Goal: Transaction & Acquisition: Purchase product/service

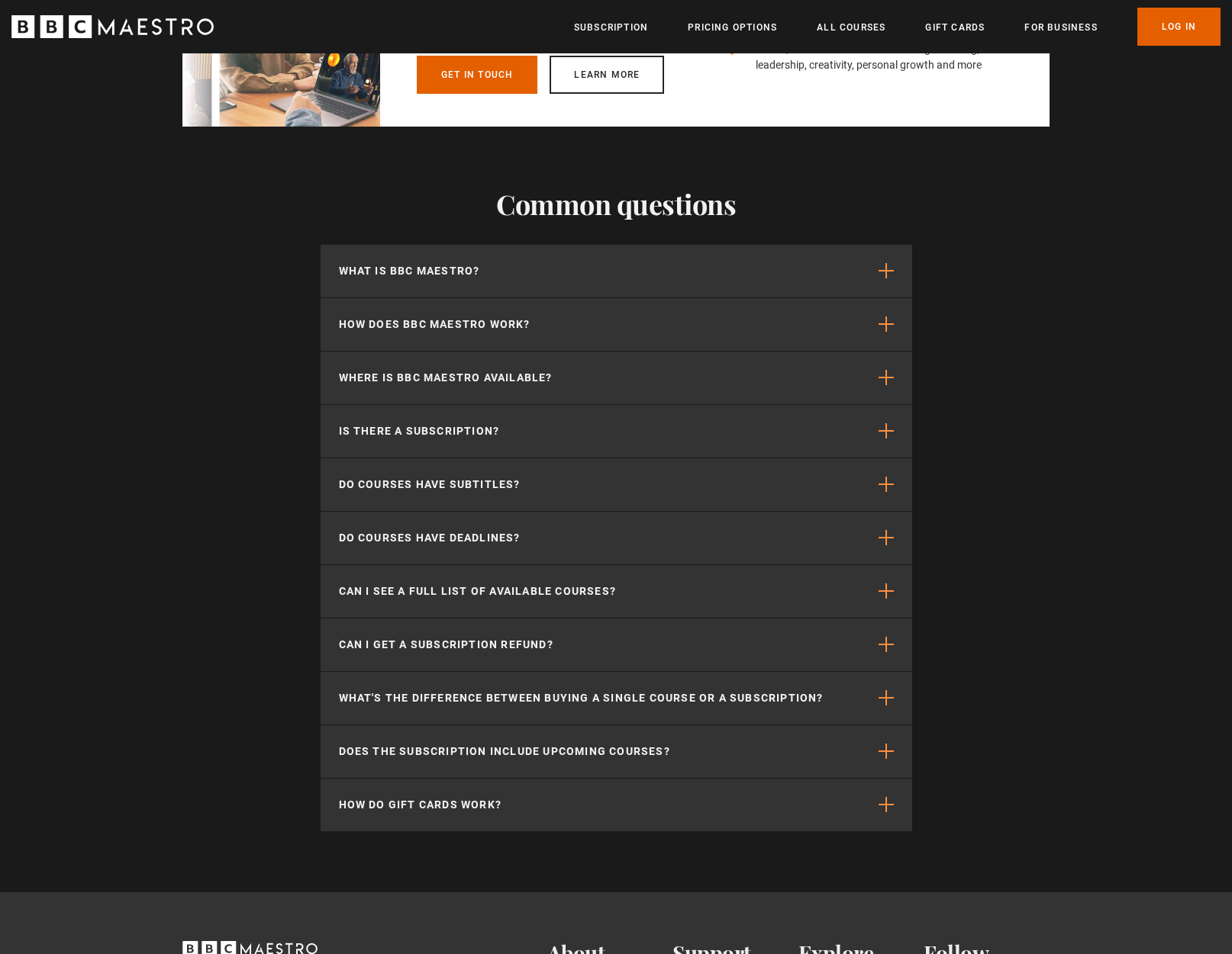
scroll to position [0, 800]
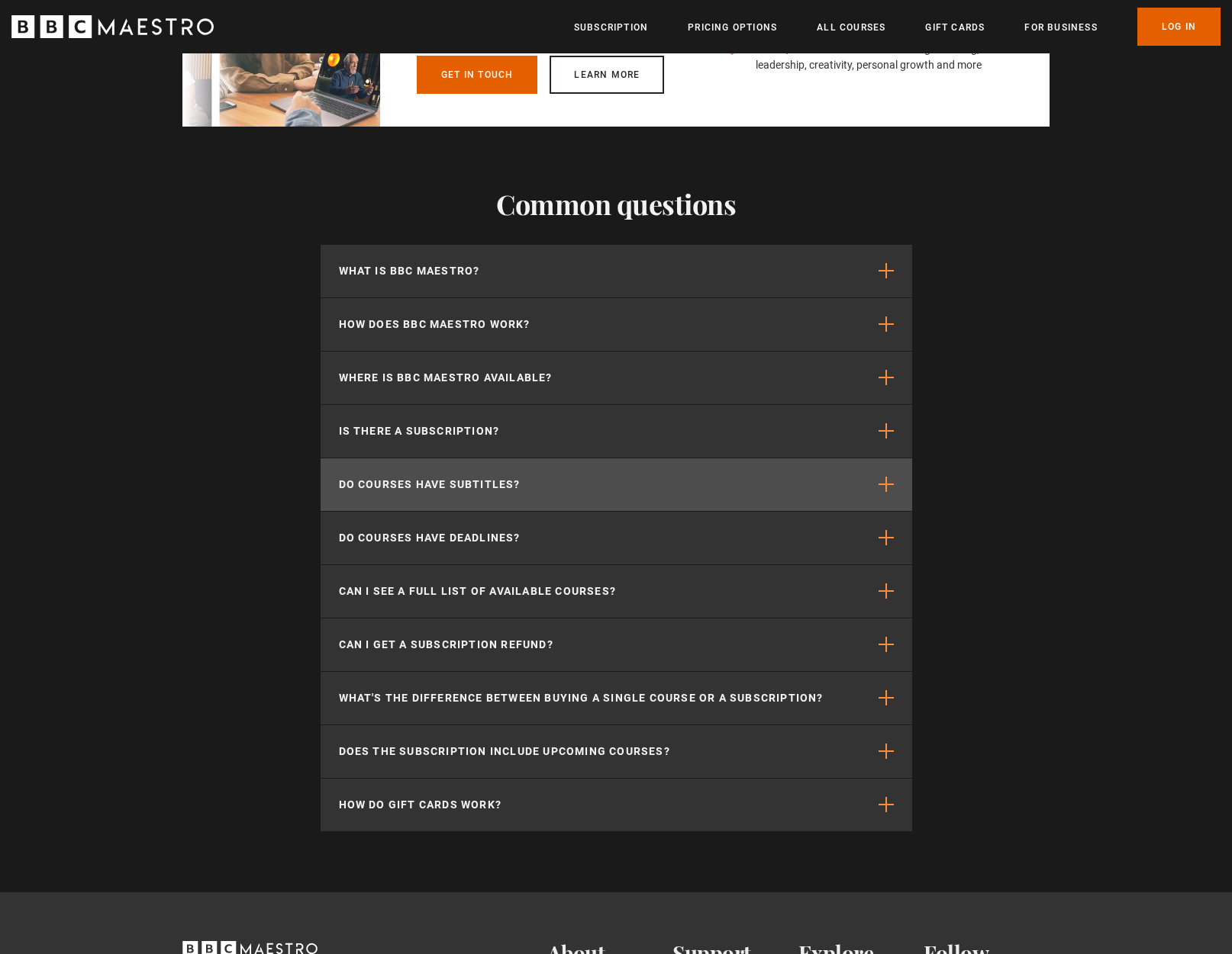
click at [889, 463] on button "Do courses have subtitles?" at bounding box center [616, 484] width 592 height 52
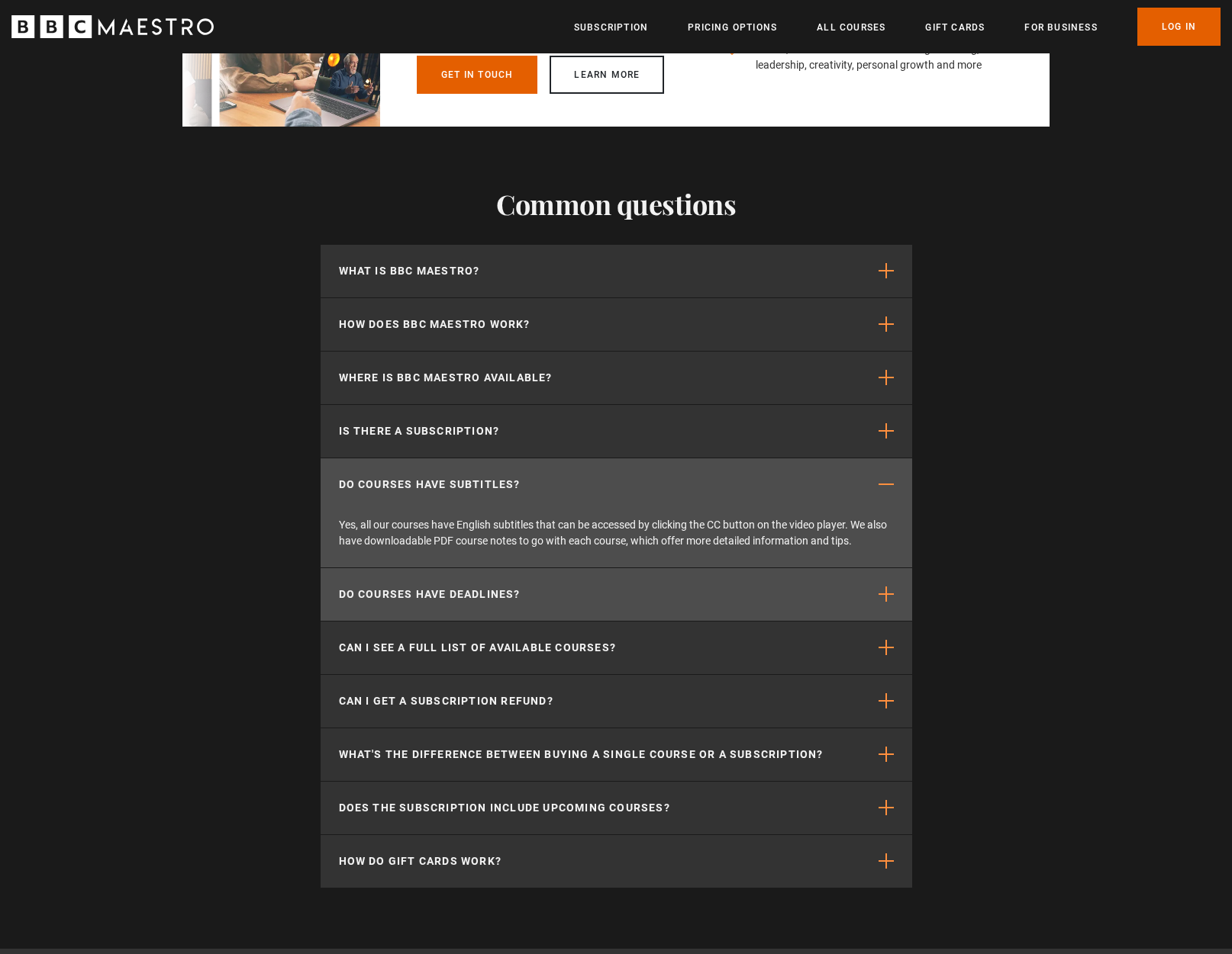
click at [878, 590] on span "button" at bounding box center [886, 594] width 15 height 15
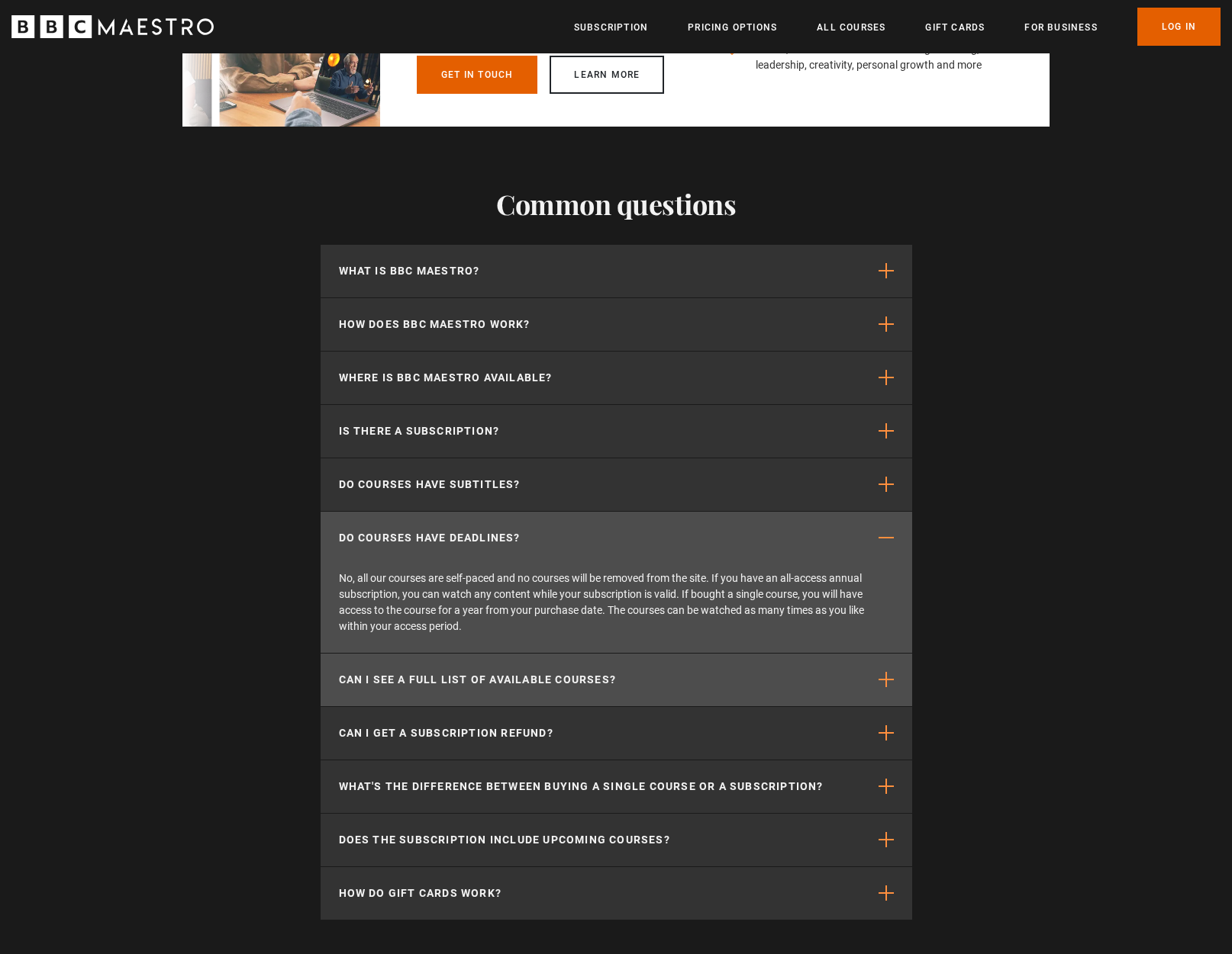
scroll to position [0, 1000]
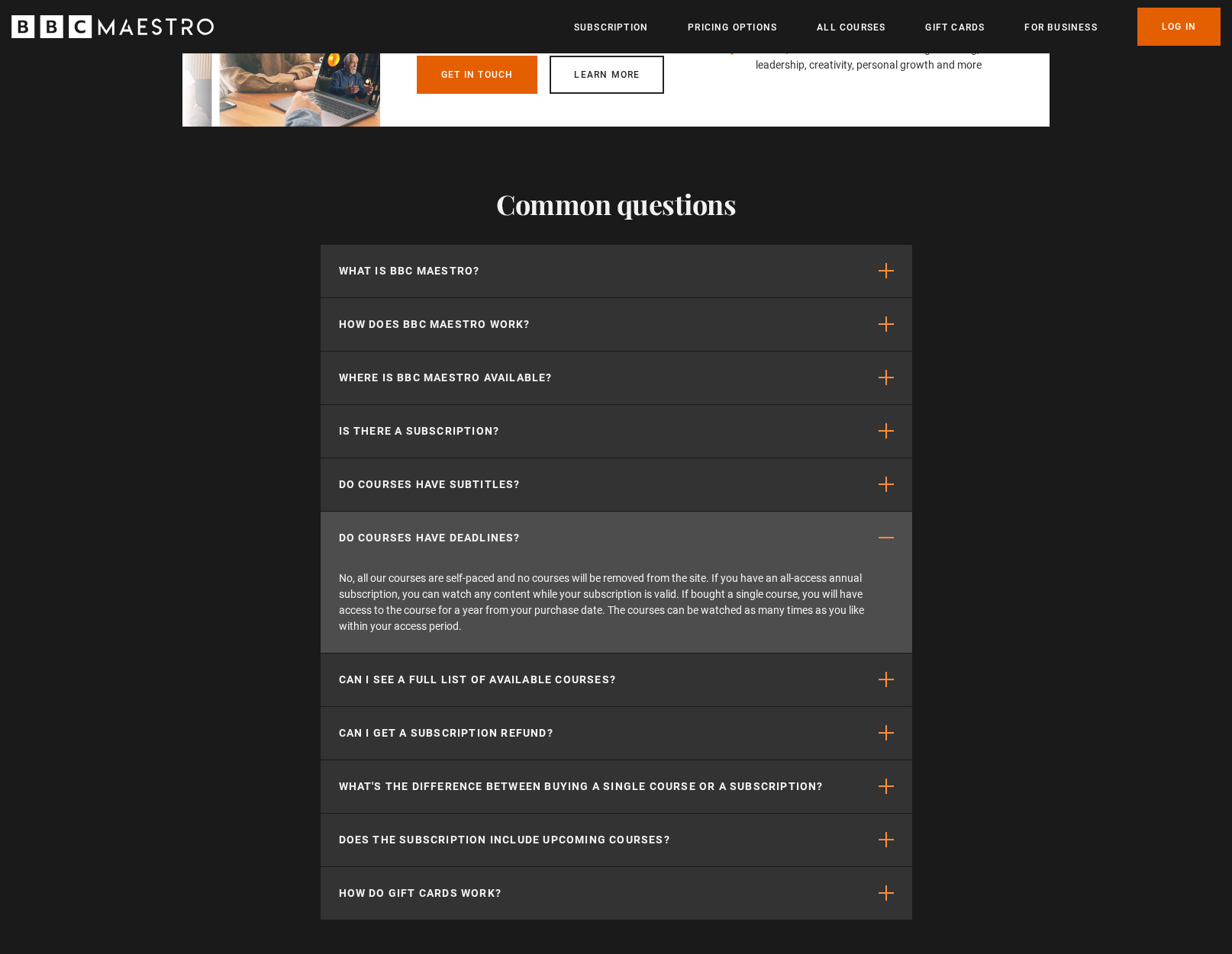
click at [876, 676] on button "Can I see a full list of available courses?" at bounding box center [616, 680] width 592 height 52
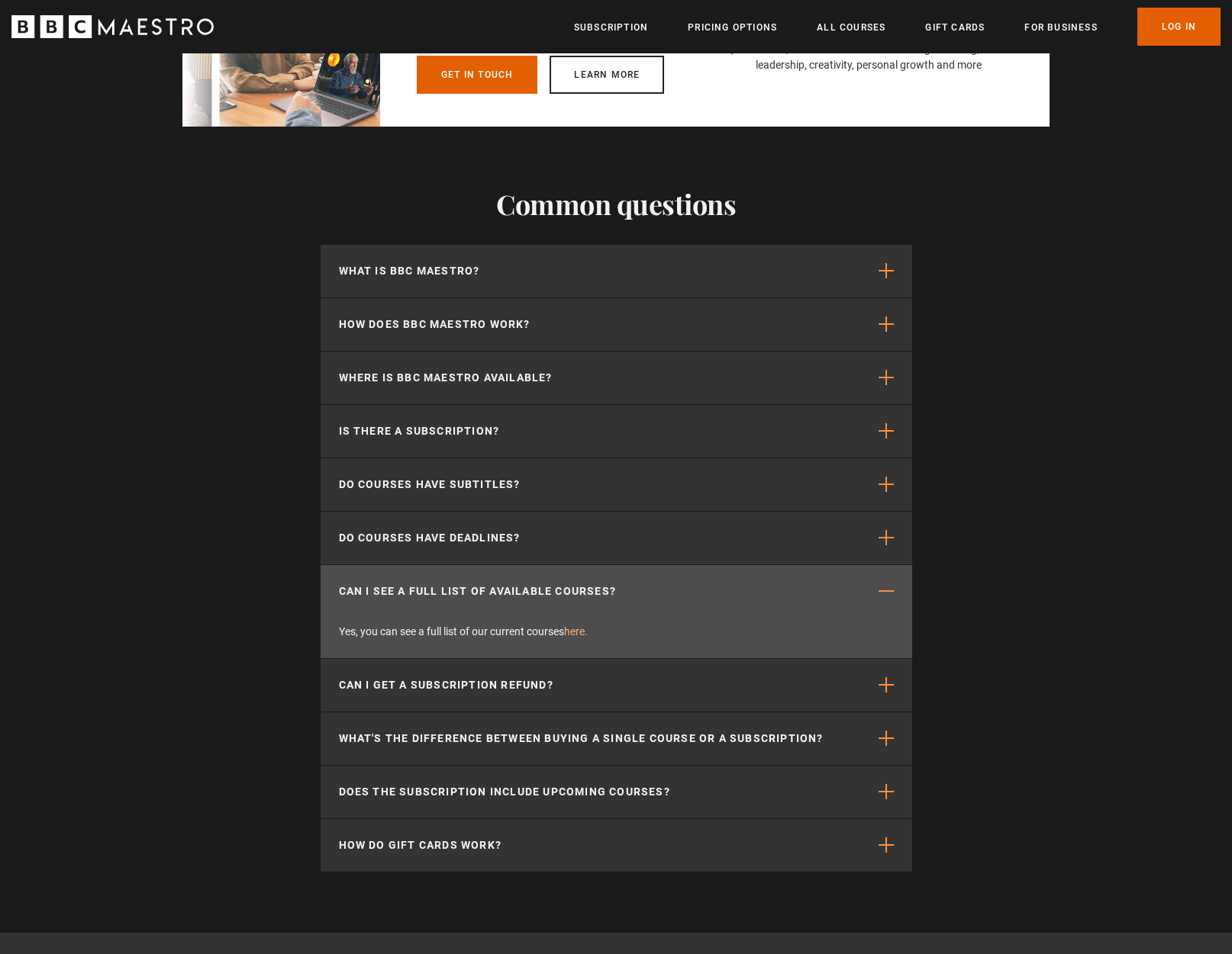
click at [577, 626] on link "here." at bounding box center [575, 632] width 24 height 12
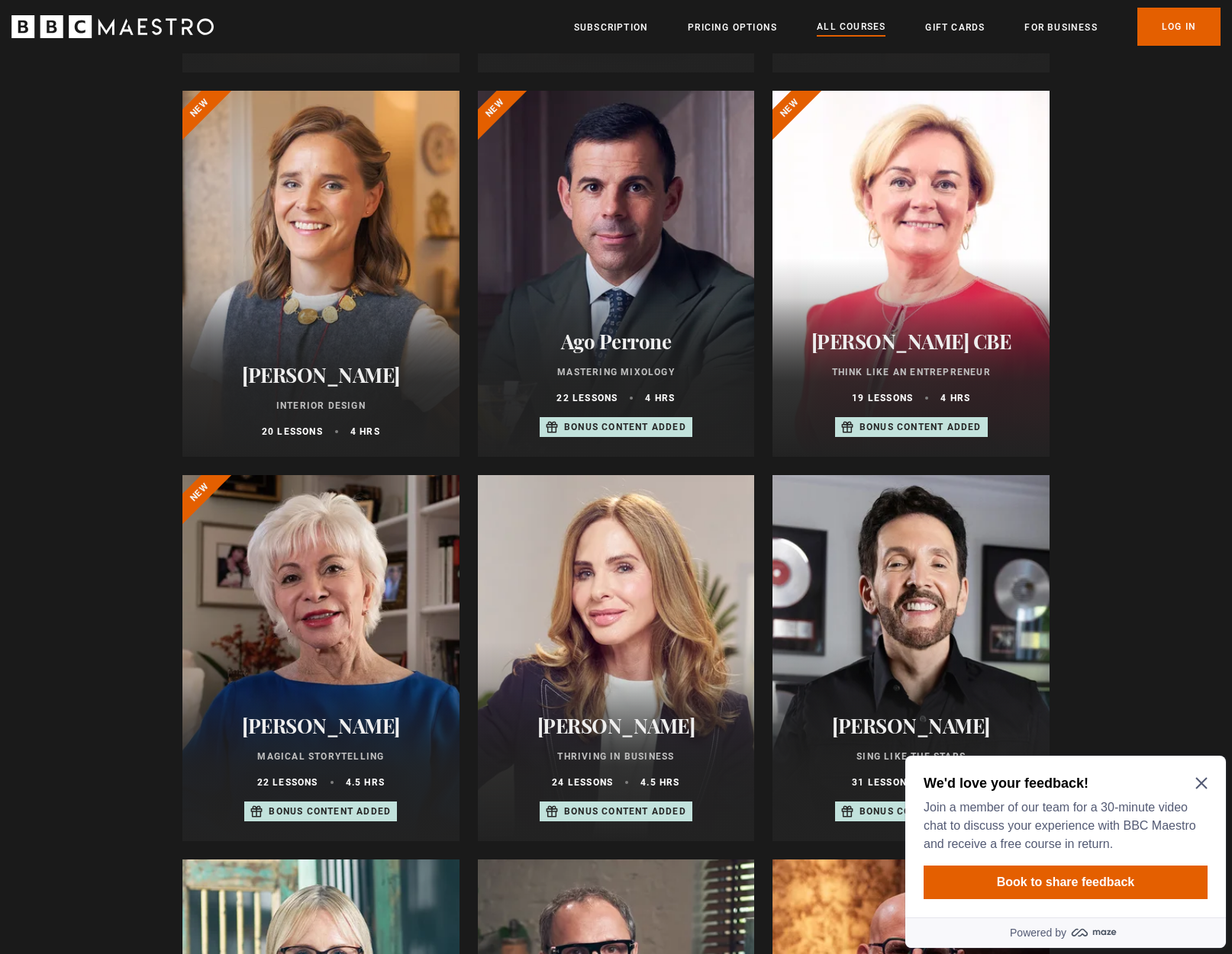
scroll to position [542, 0]
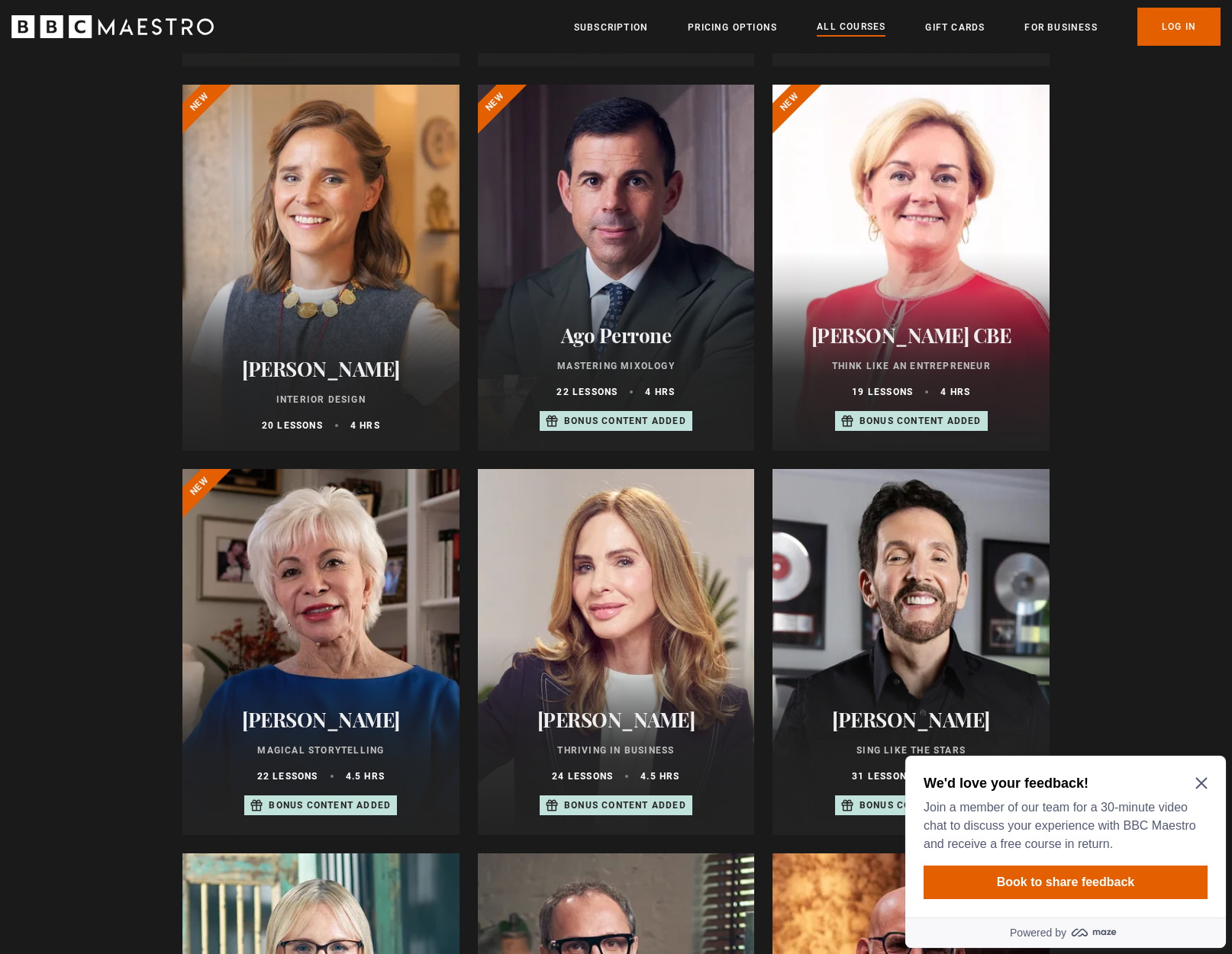
click at [1208, 786] on div "We'd love your feedback! Join a member of our team for a 30-minute video chat t…" at bounding box center [1066, 837] width 321 height 162
click at [1202, 784] on icon "Close Maze Prompt" at bounding box center [1201, 784] width 12 height 12
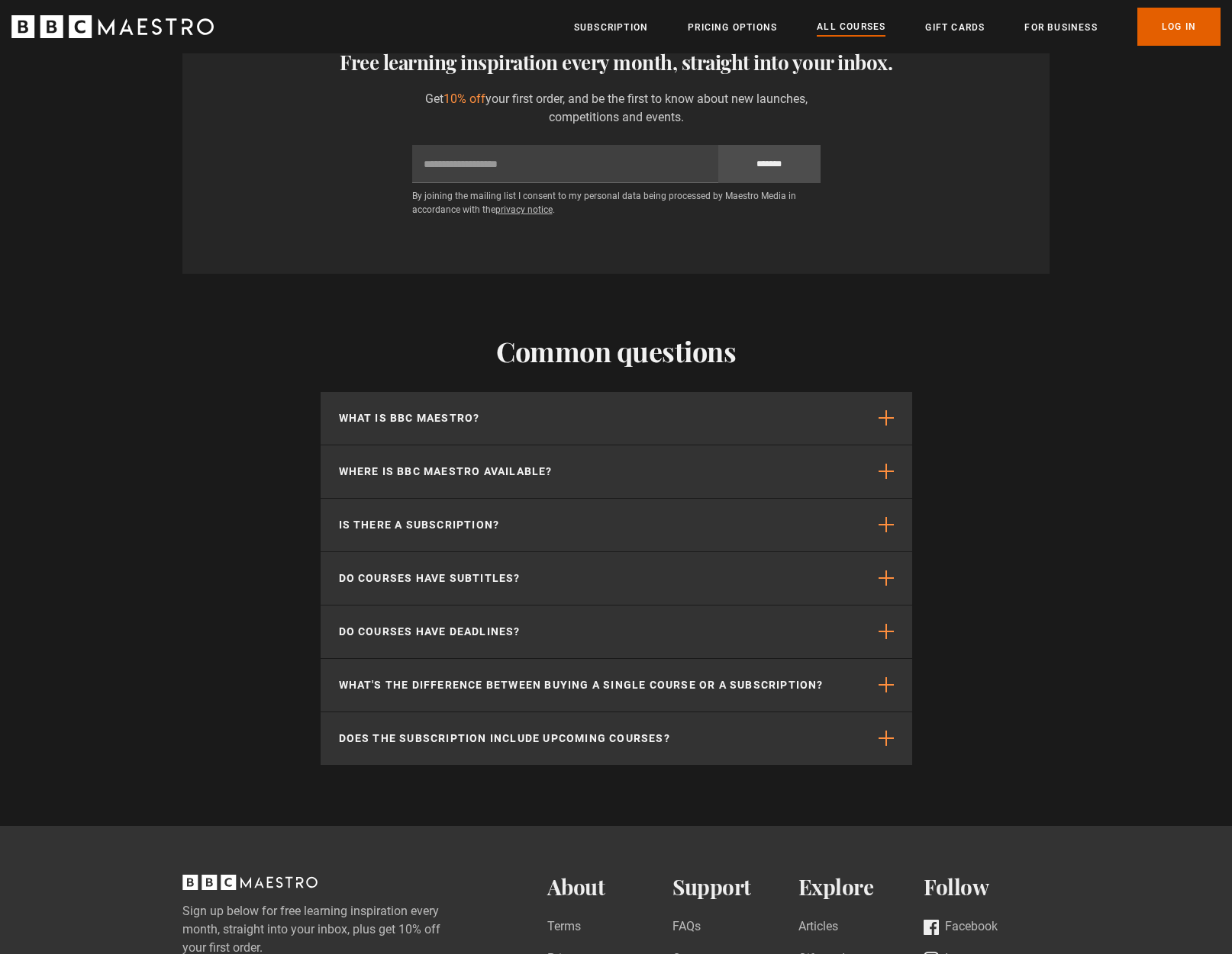
scroll to position [6602, 0]
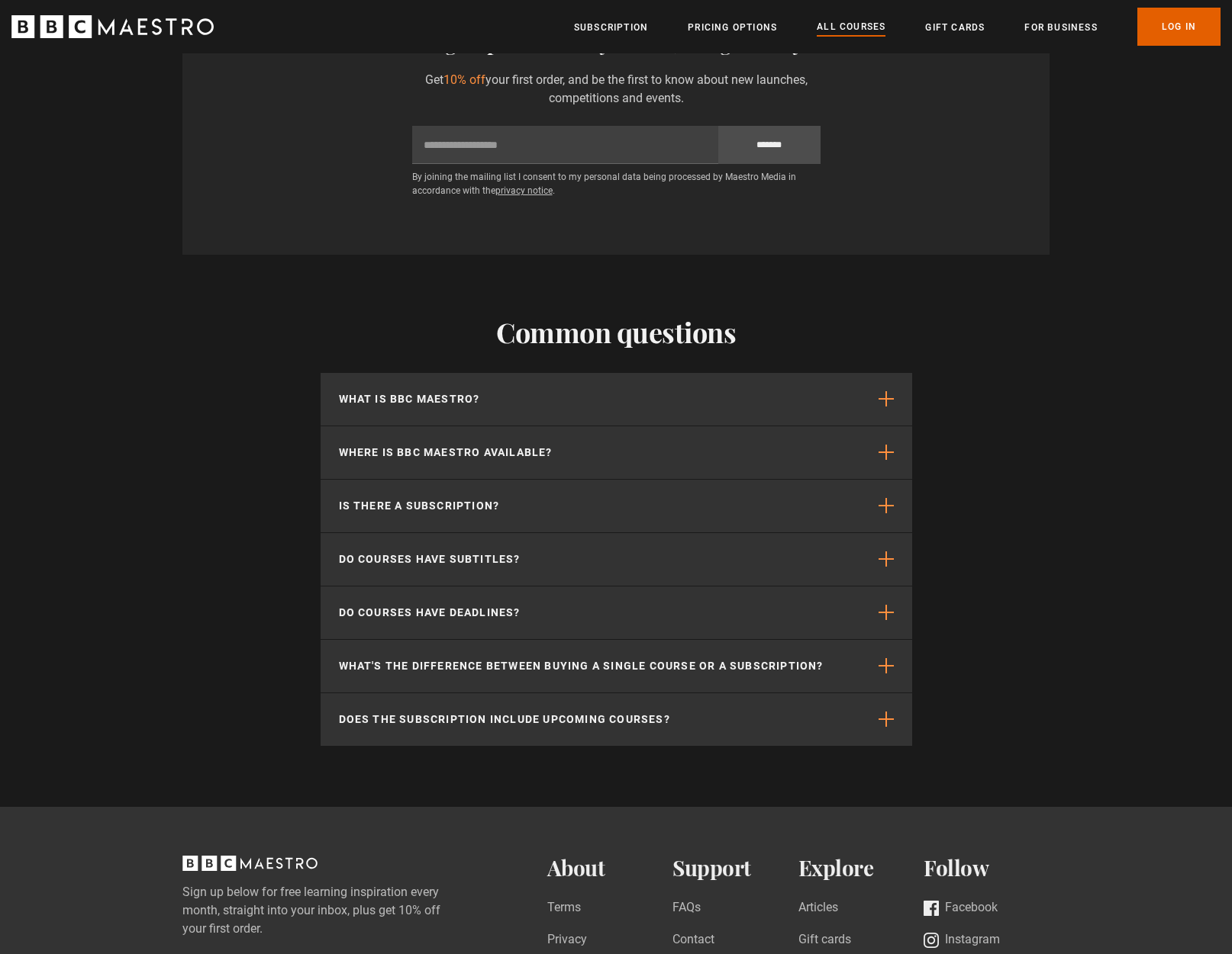
click at [608, 16] on ul "Subscription Pricing Options All Courses Gift Cards For business Already have a…" at bounding box center [897, 26] width 646 height 38
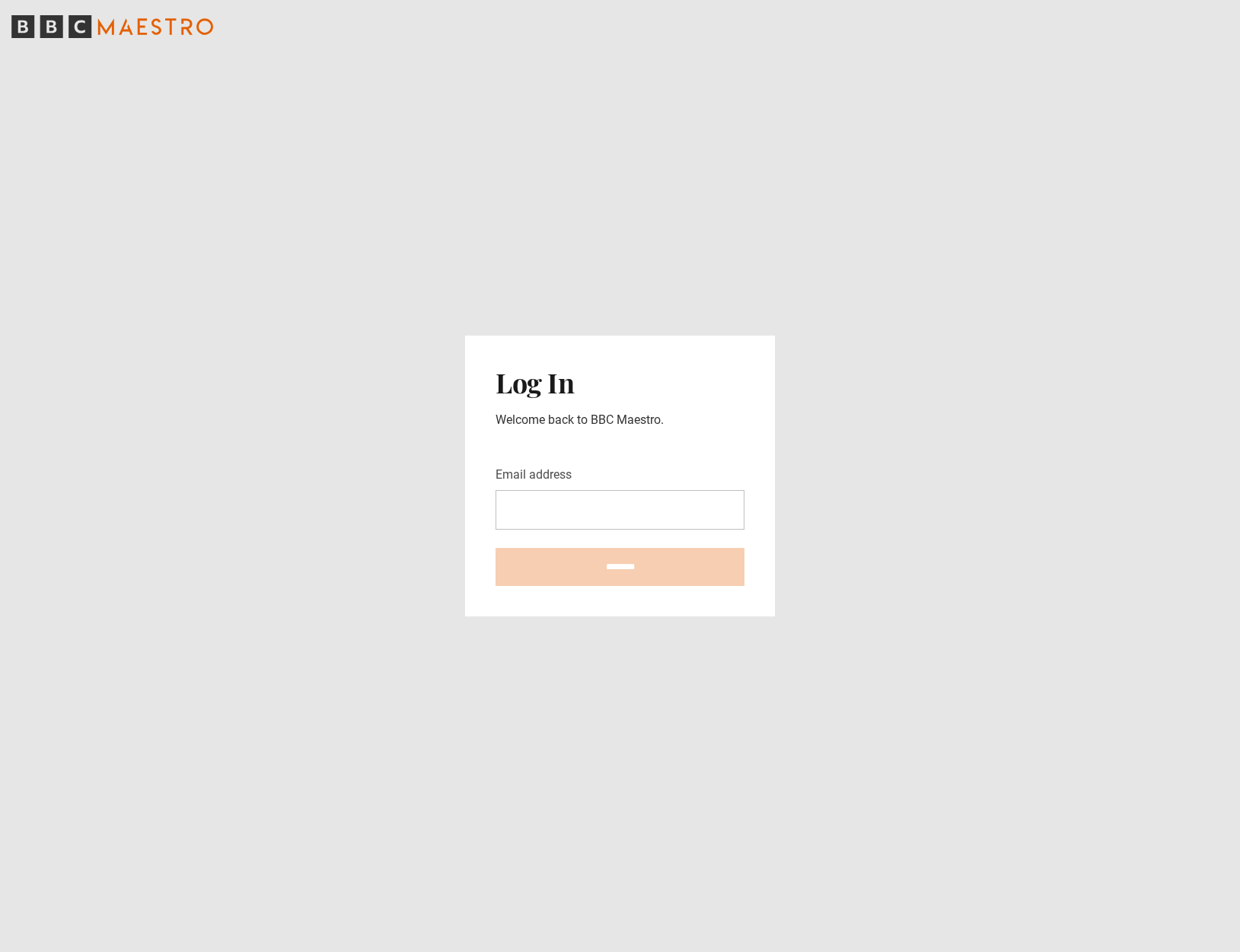
click at [1171, 29] on header at bounding box center [620, 26] width 1240 height 53
click at [1166, 28] on header at bounding box center [620, 26] width 1240 height 53
click at [270, 158] on main "Log In Welcome back to BBC Maestro. Email address ********" at bounding box center [620, 476] width 1240 height 952
click at [626, 29] on header at bounding box center [620, 26] width 1240 height 53
drag, startPoint x: 837, startPoint y: 514, endPoint x: 847, endPoint y: 501, distance: 16.4
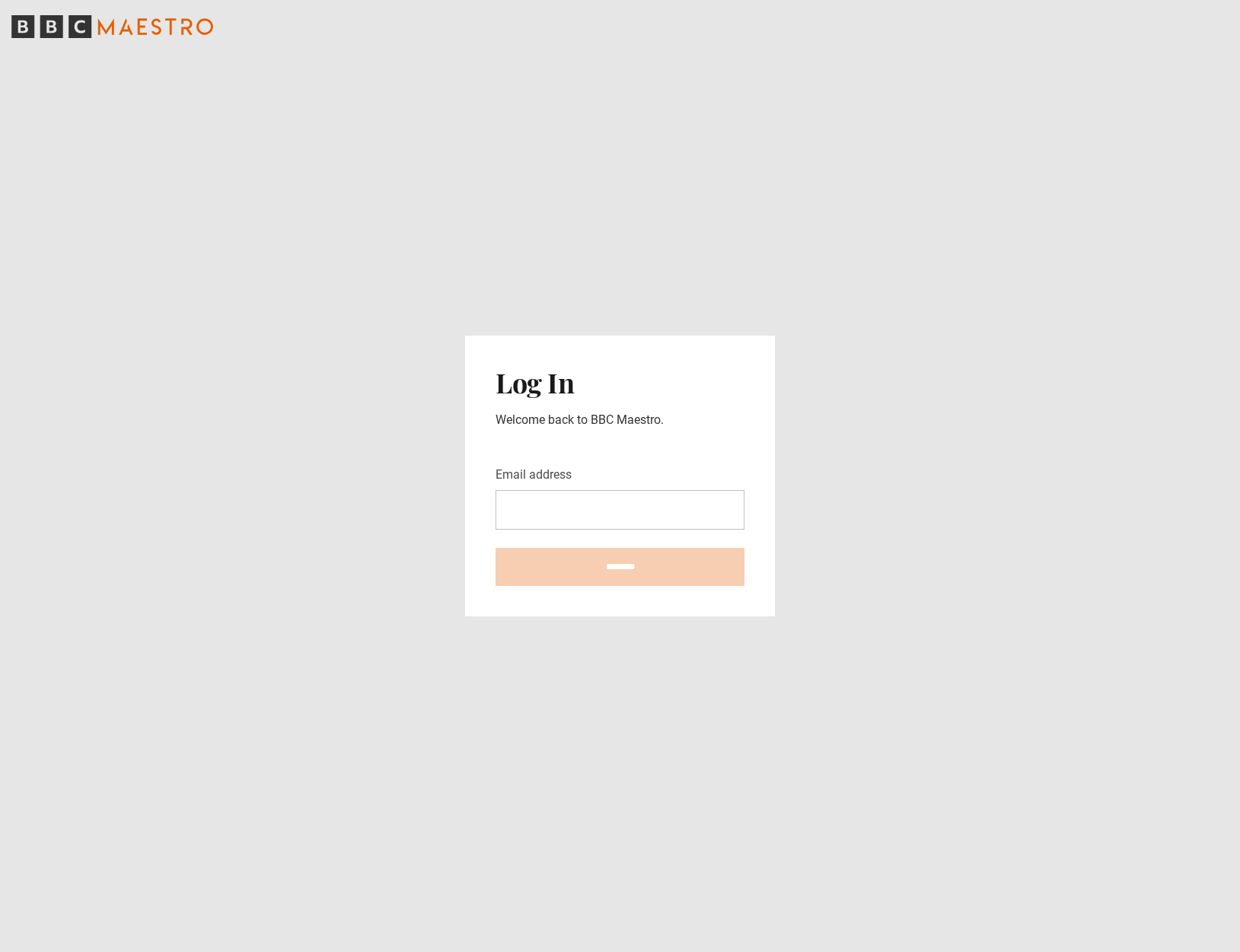
click at [837, 514] on main "Log In Welcome back to BBC Maestro. Email address ********" at bounding box center [620, 476] width 1240 height 952
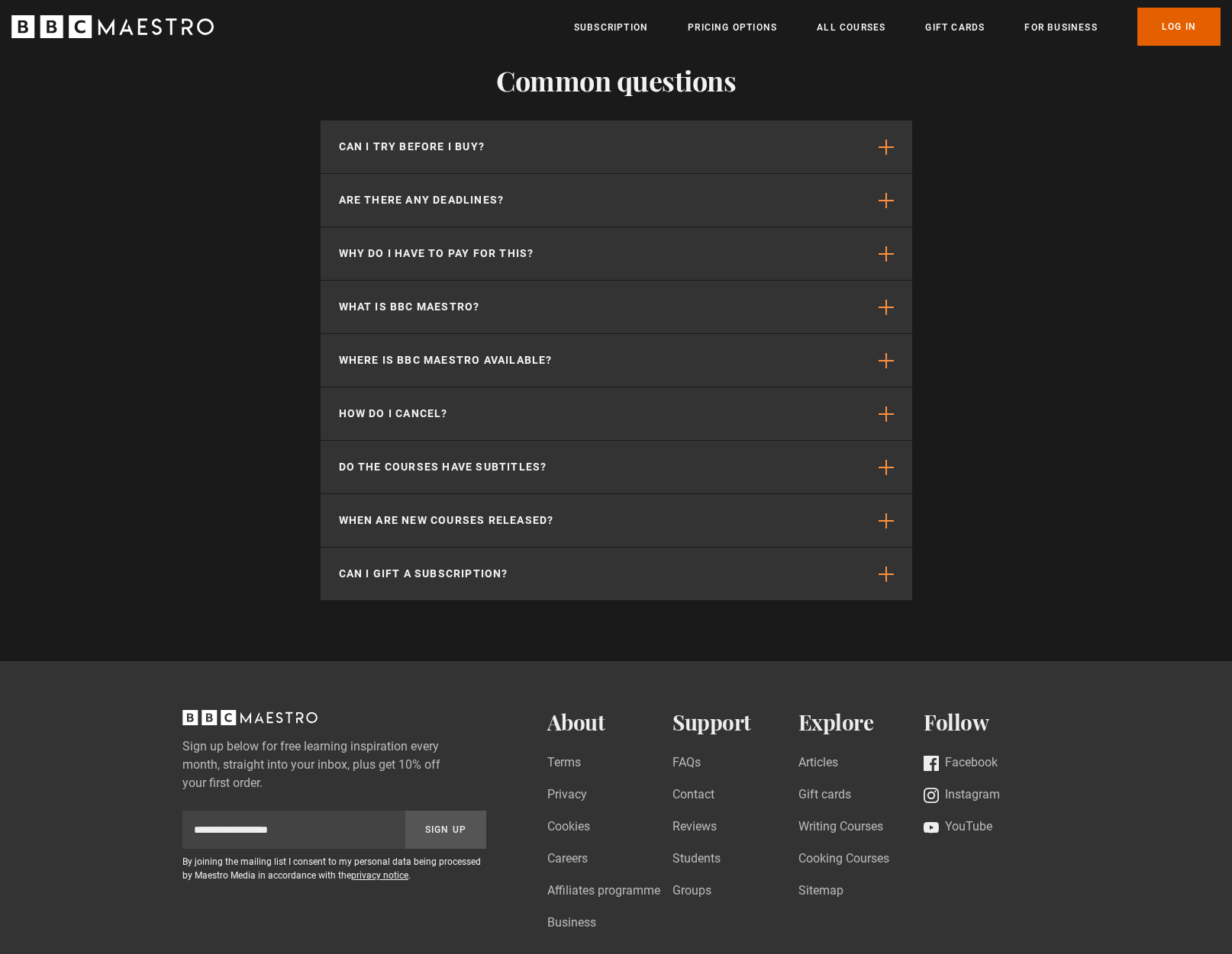
scroll to position [4047, 0]
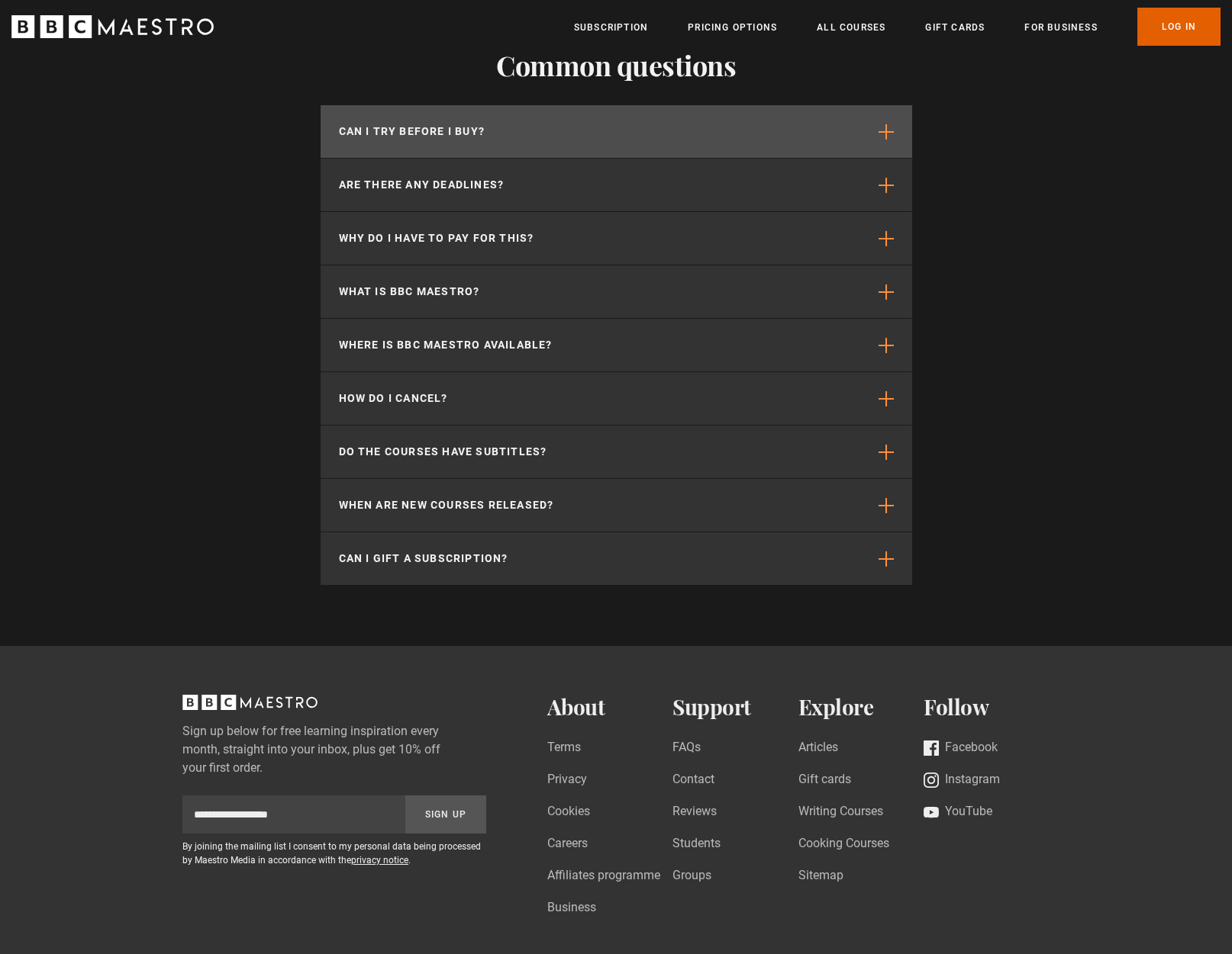
click at [889, 124] on span "button" at bounding box center [886, 132] width 15 height 15
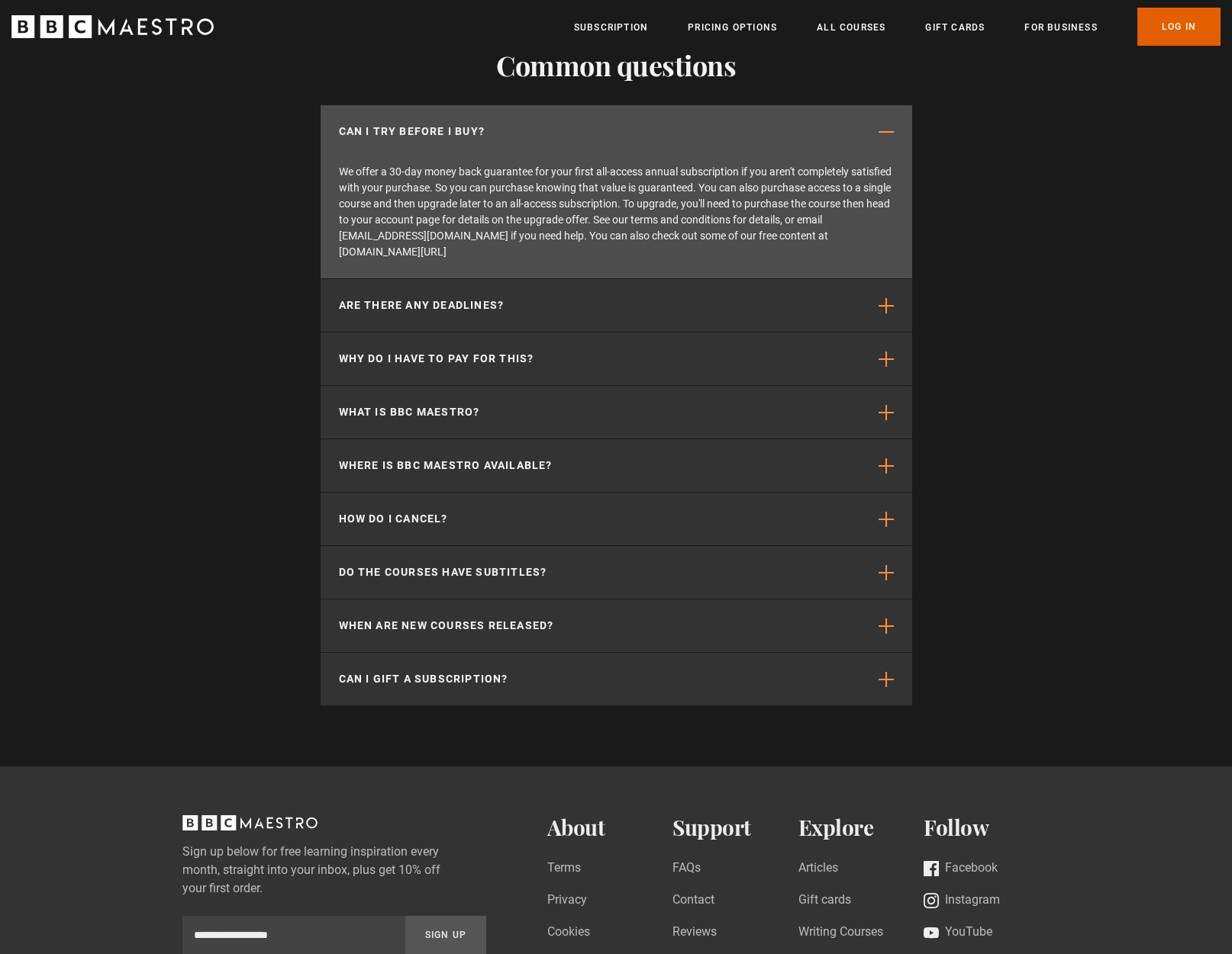
scroll to position [0, 1000]
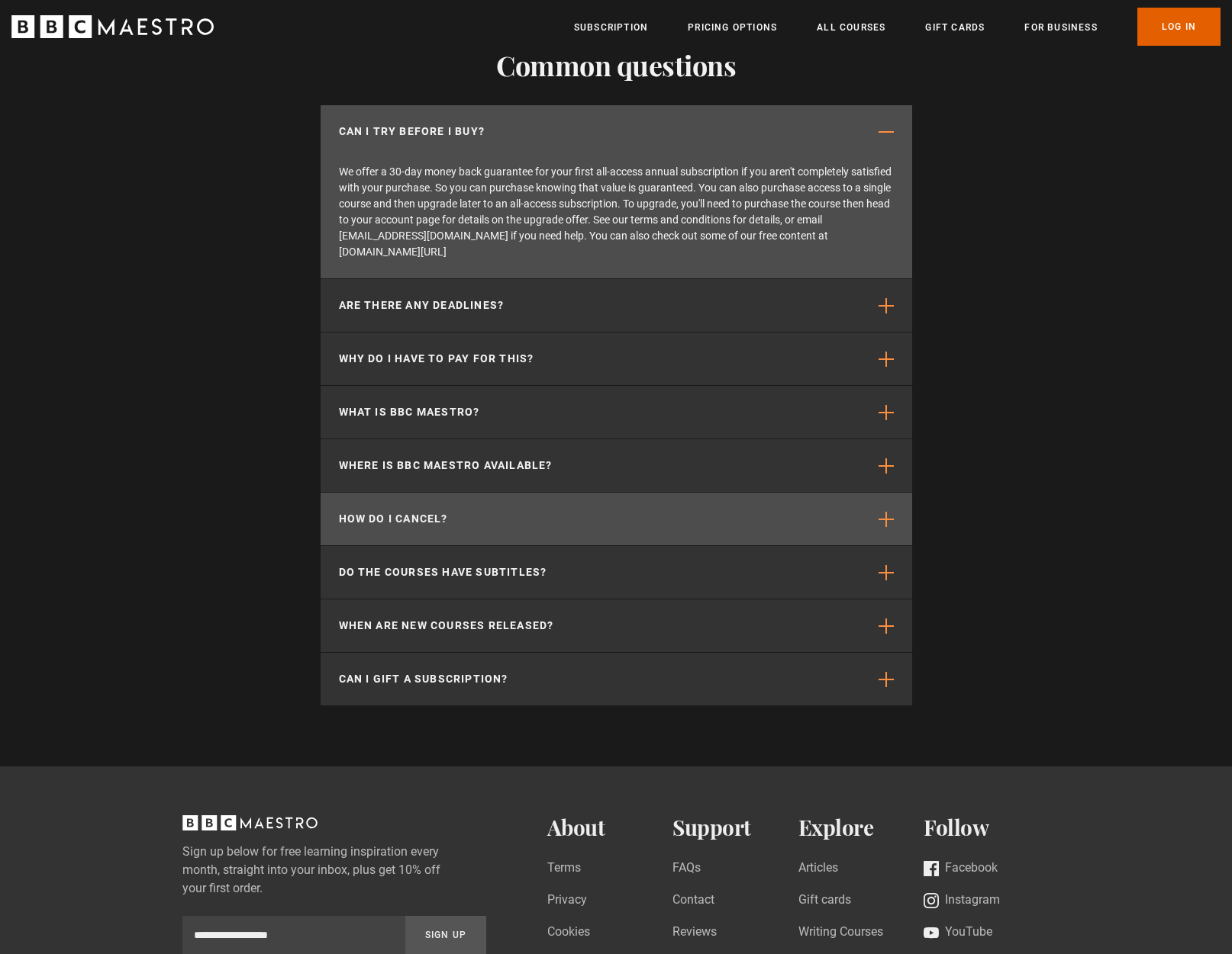
click at [893, 493] on button "How do I cancel?" at bounding box center [616, 519] width 592 height 52
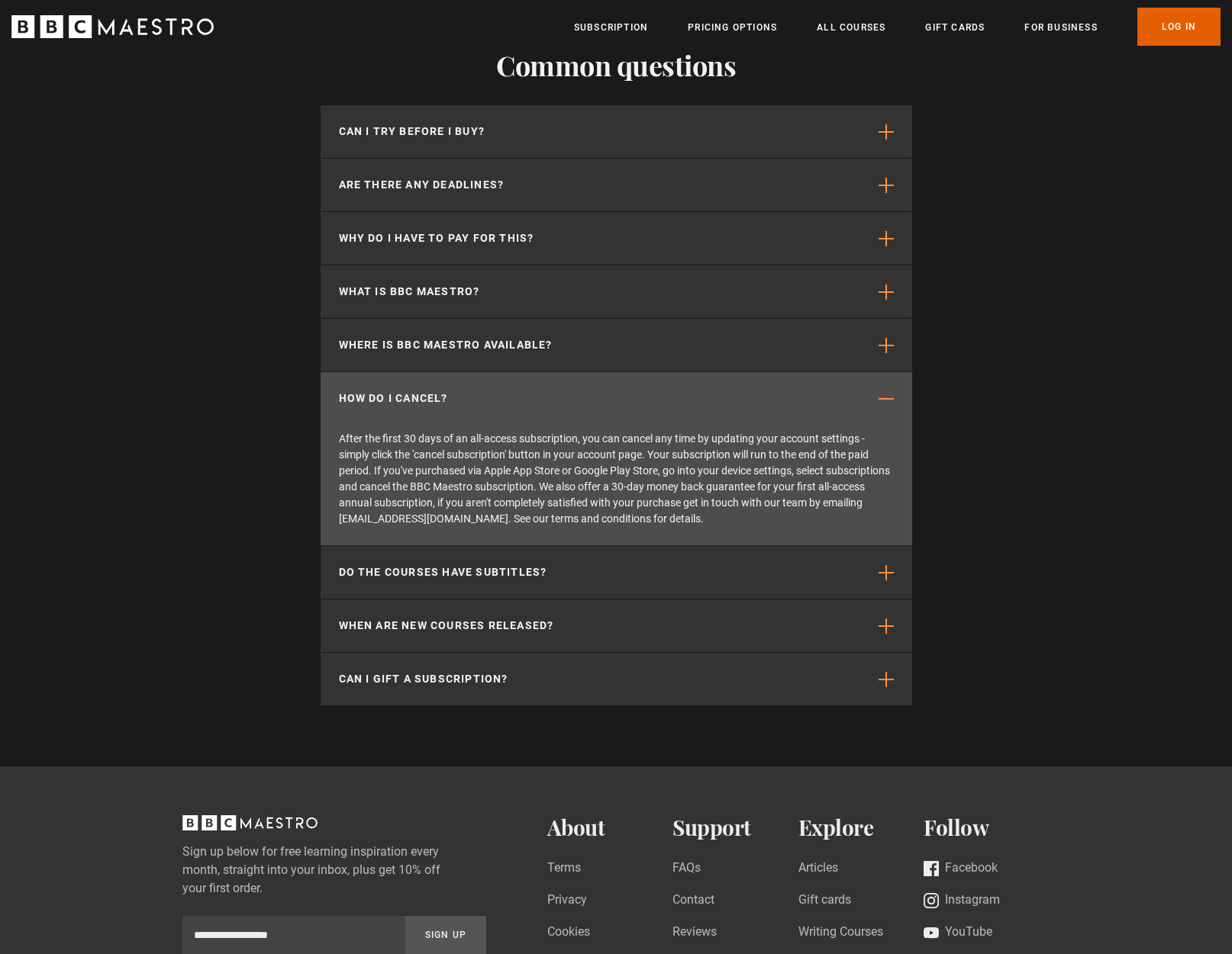
scroll to position [0, 1200]
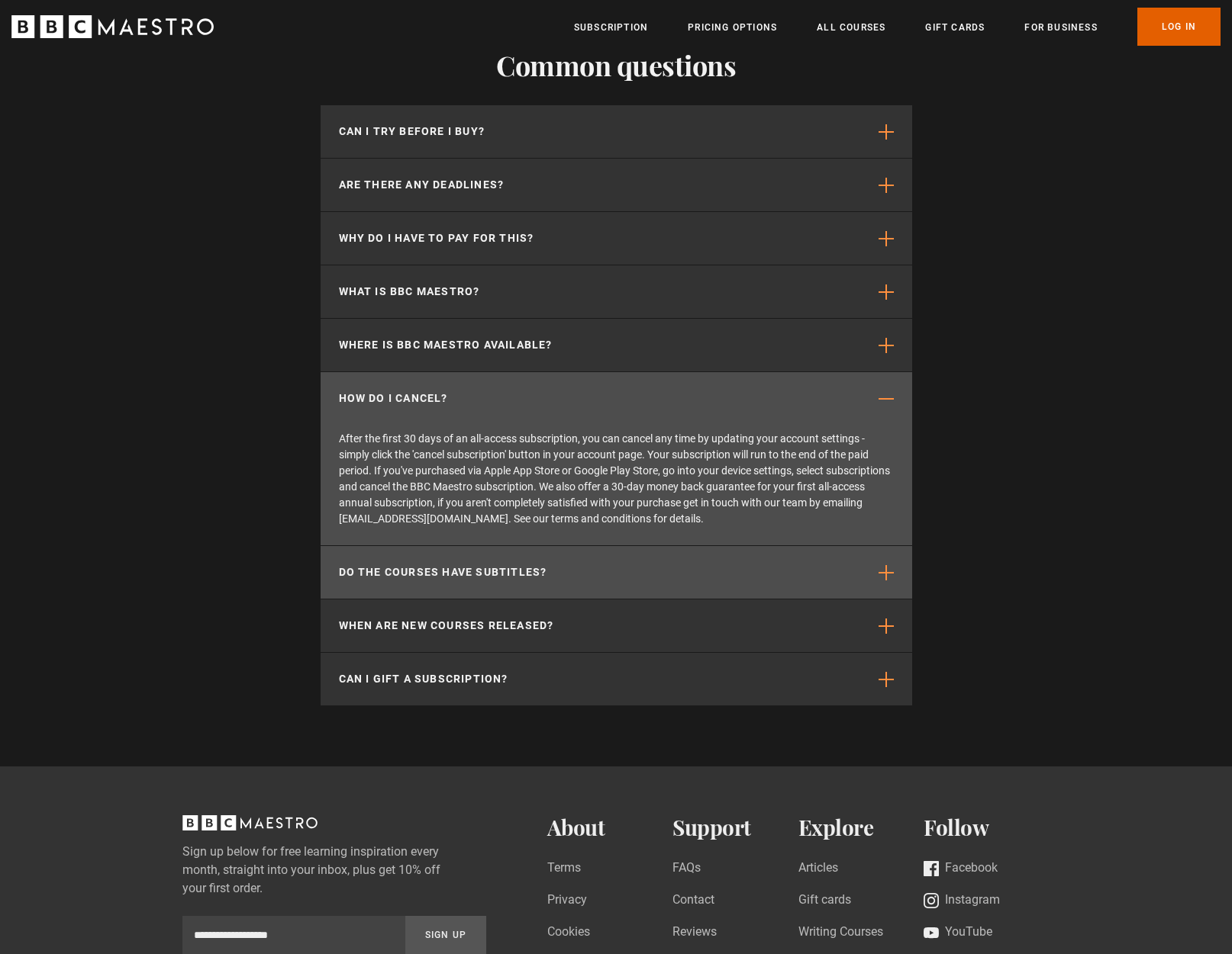
click at [889, 565] on span "button" at bounding box center [886, 573] width 15 height 15
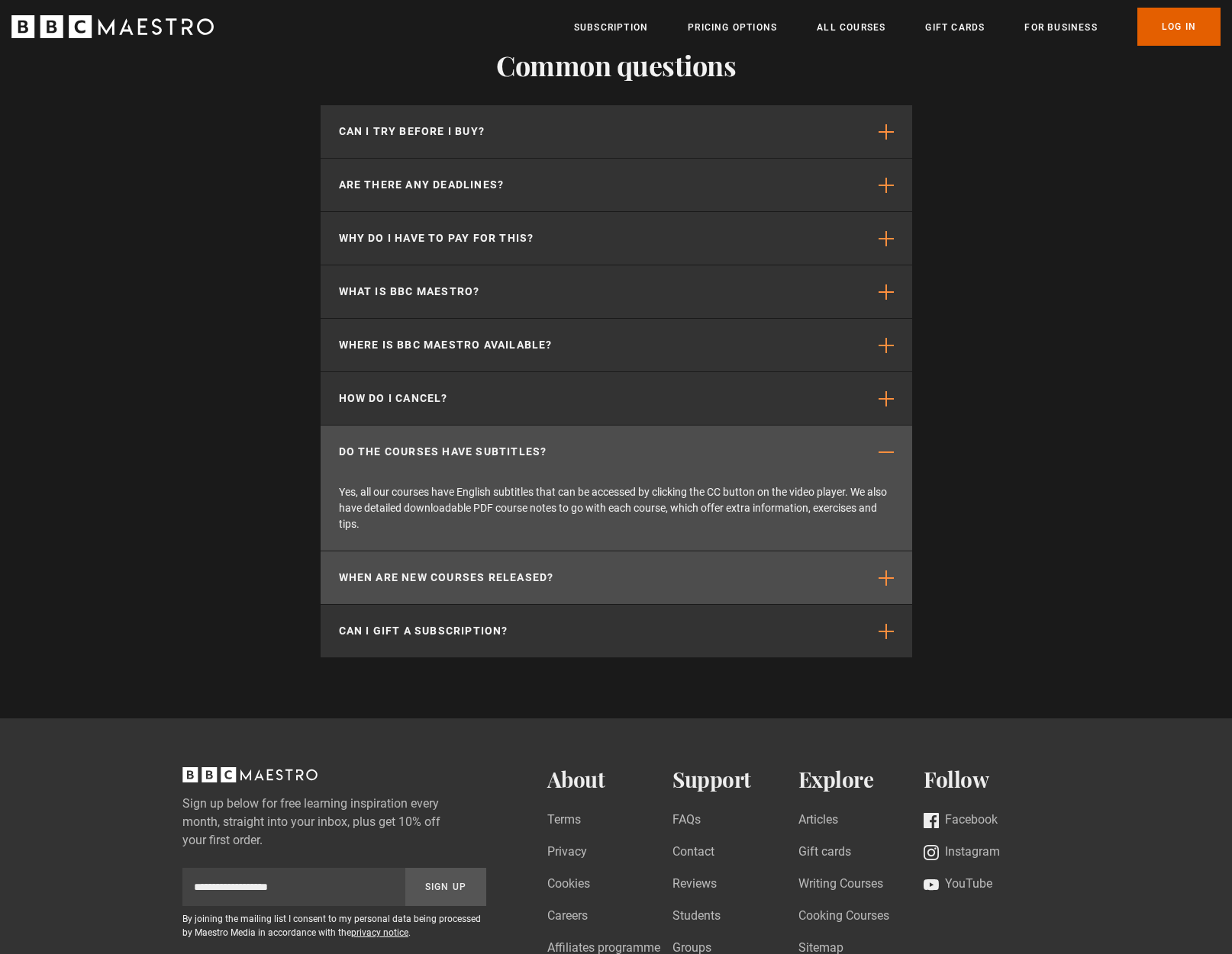
click at [875, 552] on button "When are new courses released?" at bounding box center [616, 578] width 592 height 52
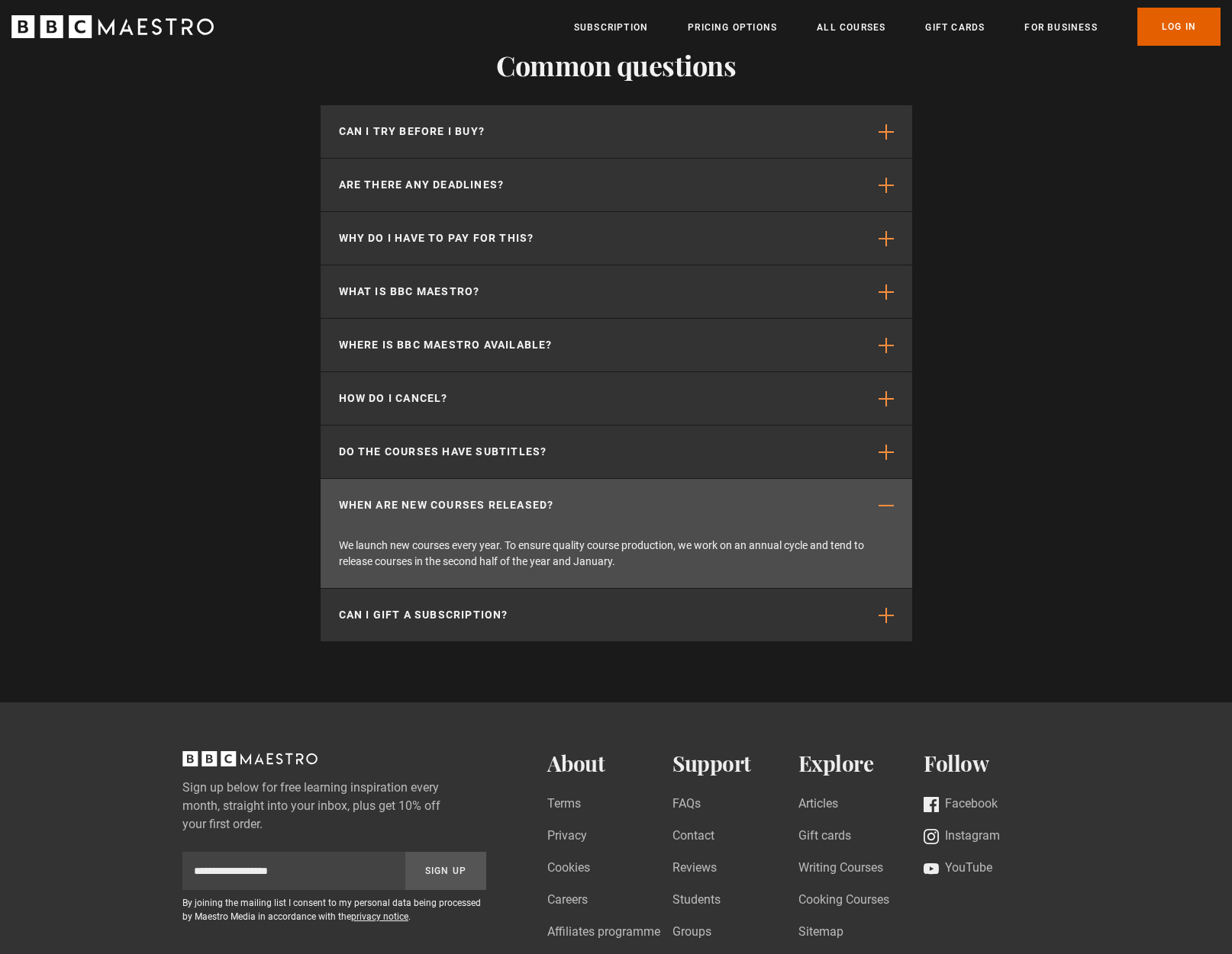
scroll to position [0, 1400]
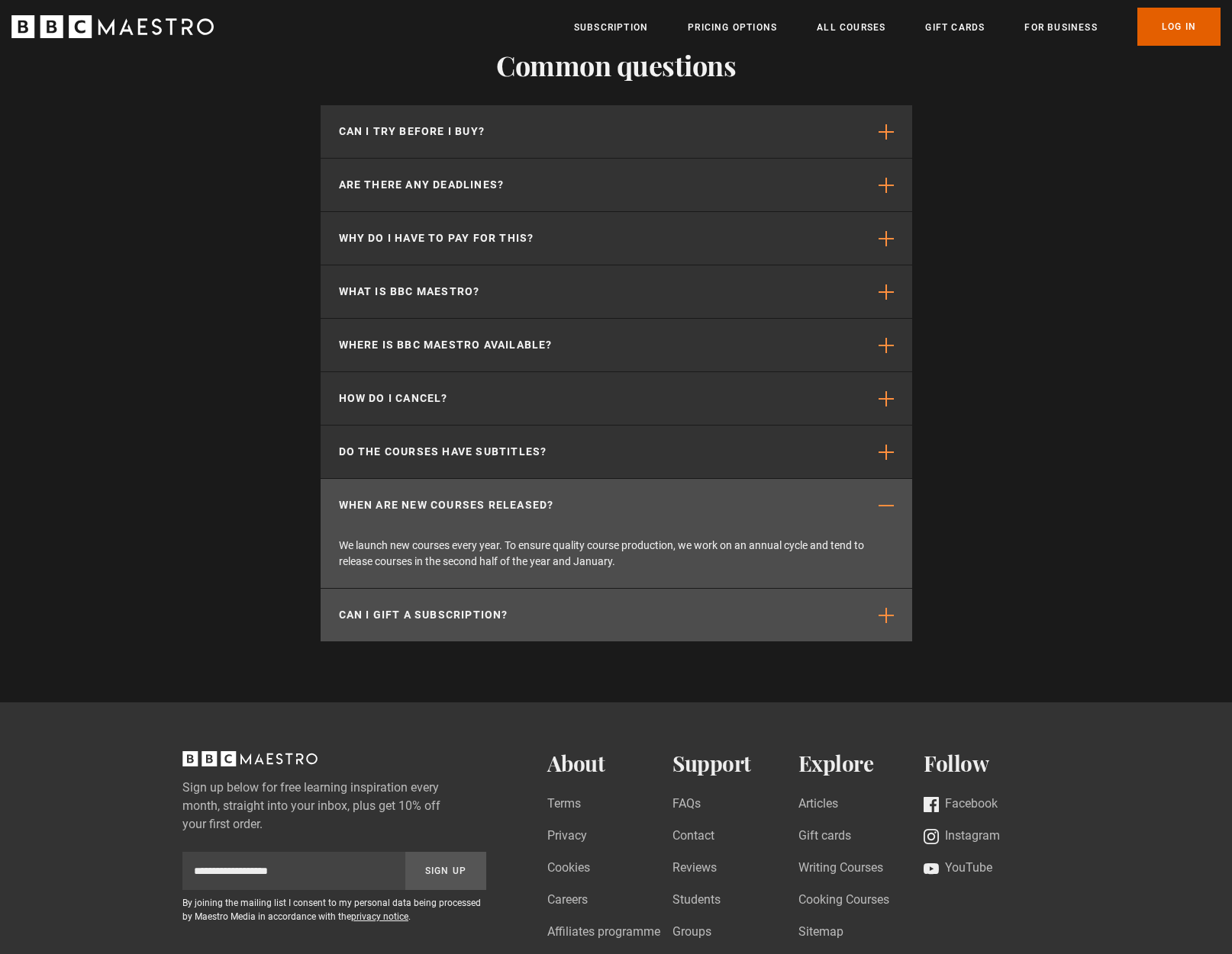
click at [889, 608] on span "button" at bounding box center [886, 616] width 15 height 15
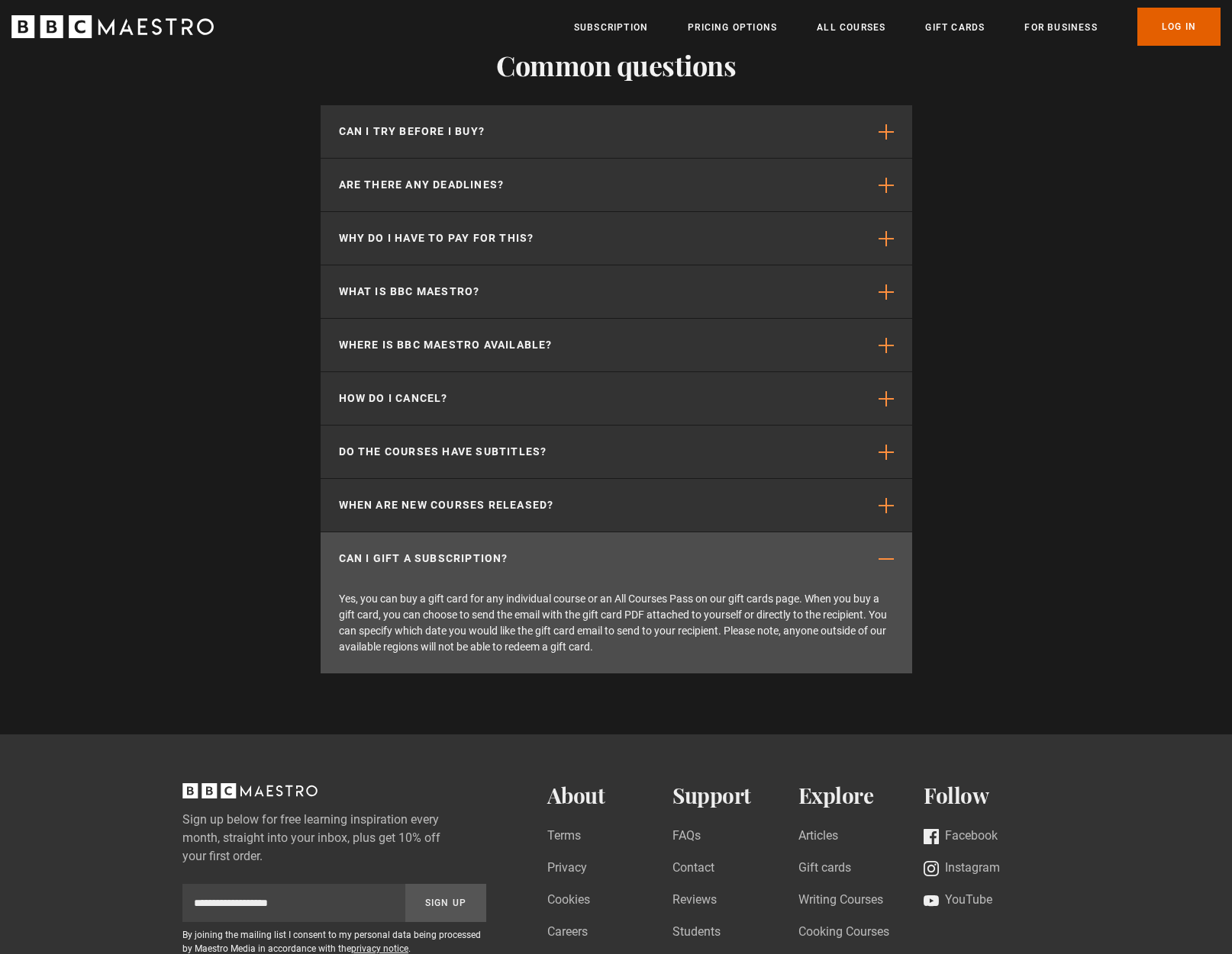
scroll to position [0, 1799]
drag, startPoint x: 867, startPoint y: 24, endPoint x: 859, endPoint y: 24, distance: 8.0
click at [867, 24] on link "All Courses" at bounding box center [851, 28] width 68 height 15
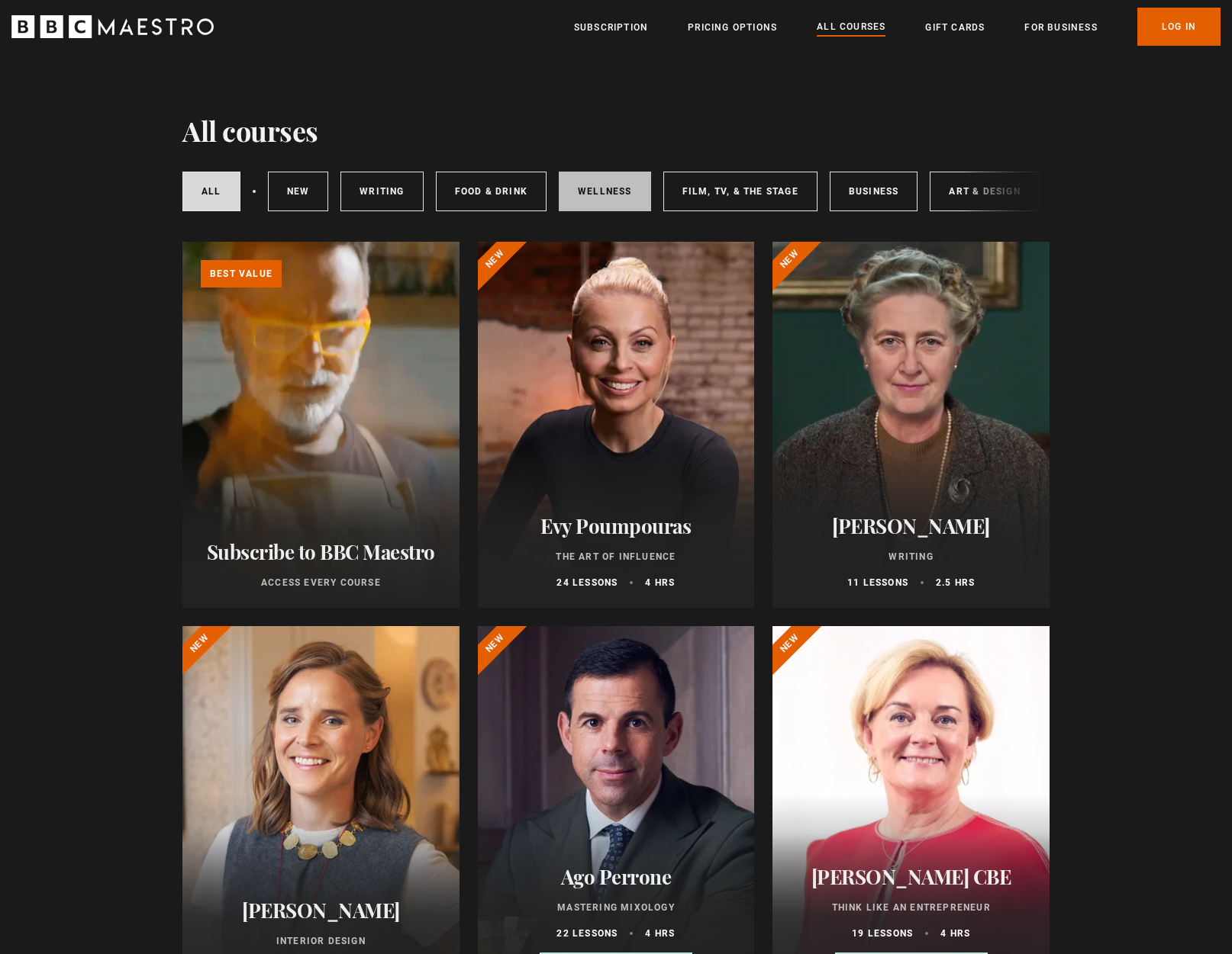
click at [586, 187] on link "Wellness" at bounding box center [604, 191] width 92 height 40
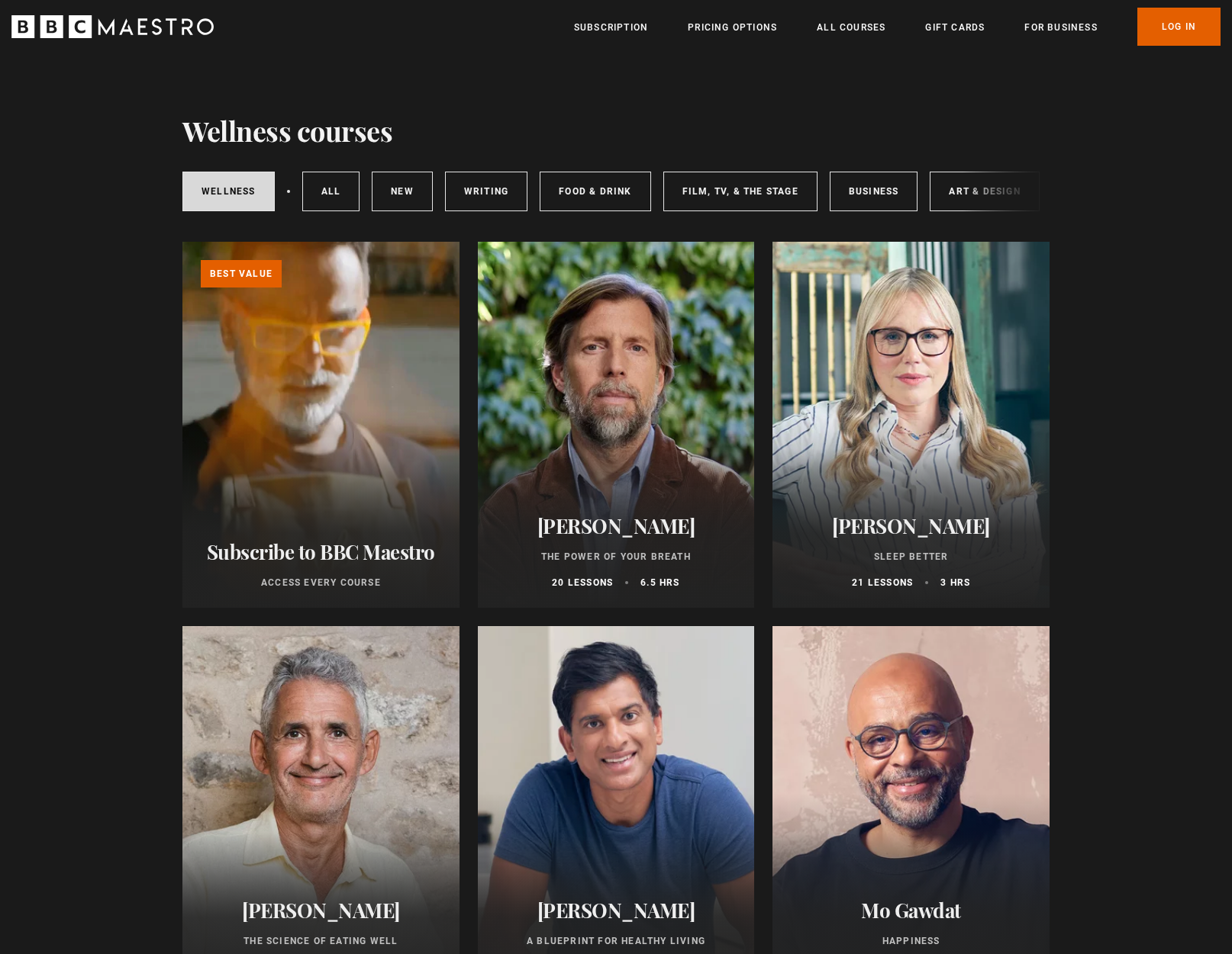
click at [938, 395] on div at bounding box center [910, 425] width 277 height 366
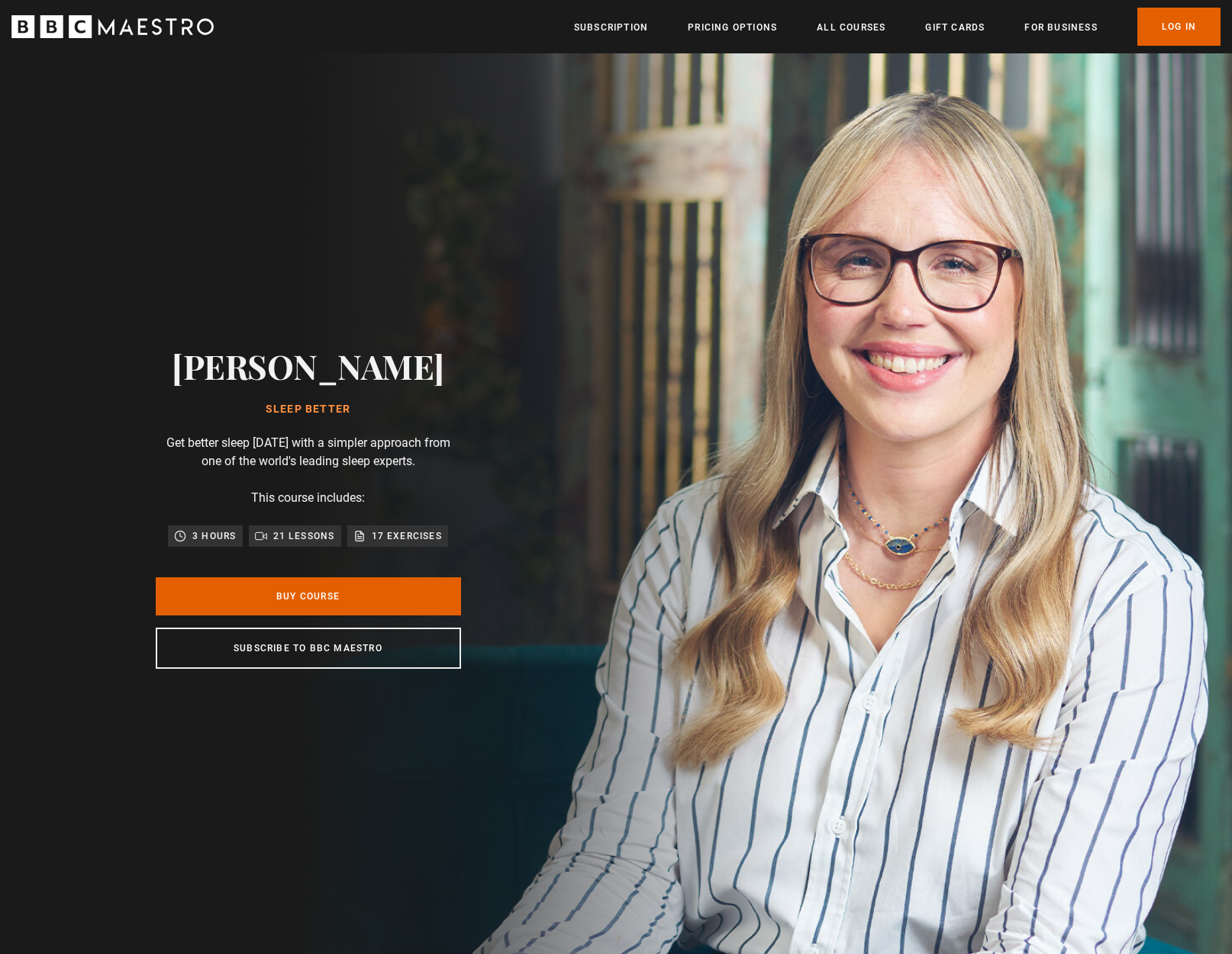
click at [388, 544] on p "17 exercises" at bounding box center [406, 536] width 70 height 15
click at [375, 544] on p "17 exercises" at bounding box center [406, 536] width 70 height 15
click at [323, 544] on p "21 lessons" at bounding box center [304, 536] width 62 height 15
drag, startPoint x: 204, startPoint y: 552, endPoint x: 220, endPoint y: 555, distance: 16.3
click at [204, 544] on p "3 hours" at bounding box center [214, 536] width 44 height 15
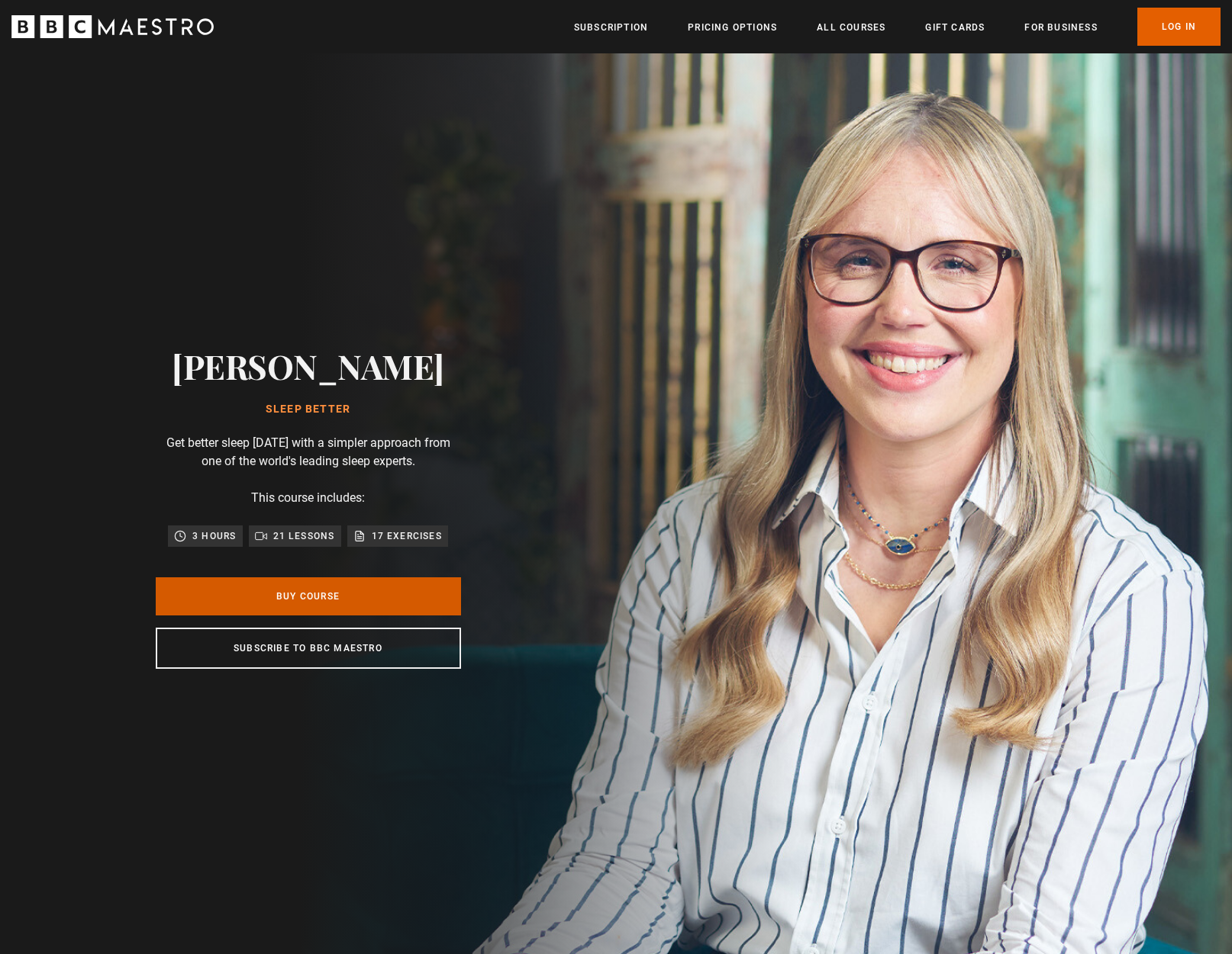
click at [318, 613] on link "Buy Course" at bounding box center [308, 596] width 305 height 38
